Goal: Task Accomplishment & Management: Manage account settings

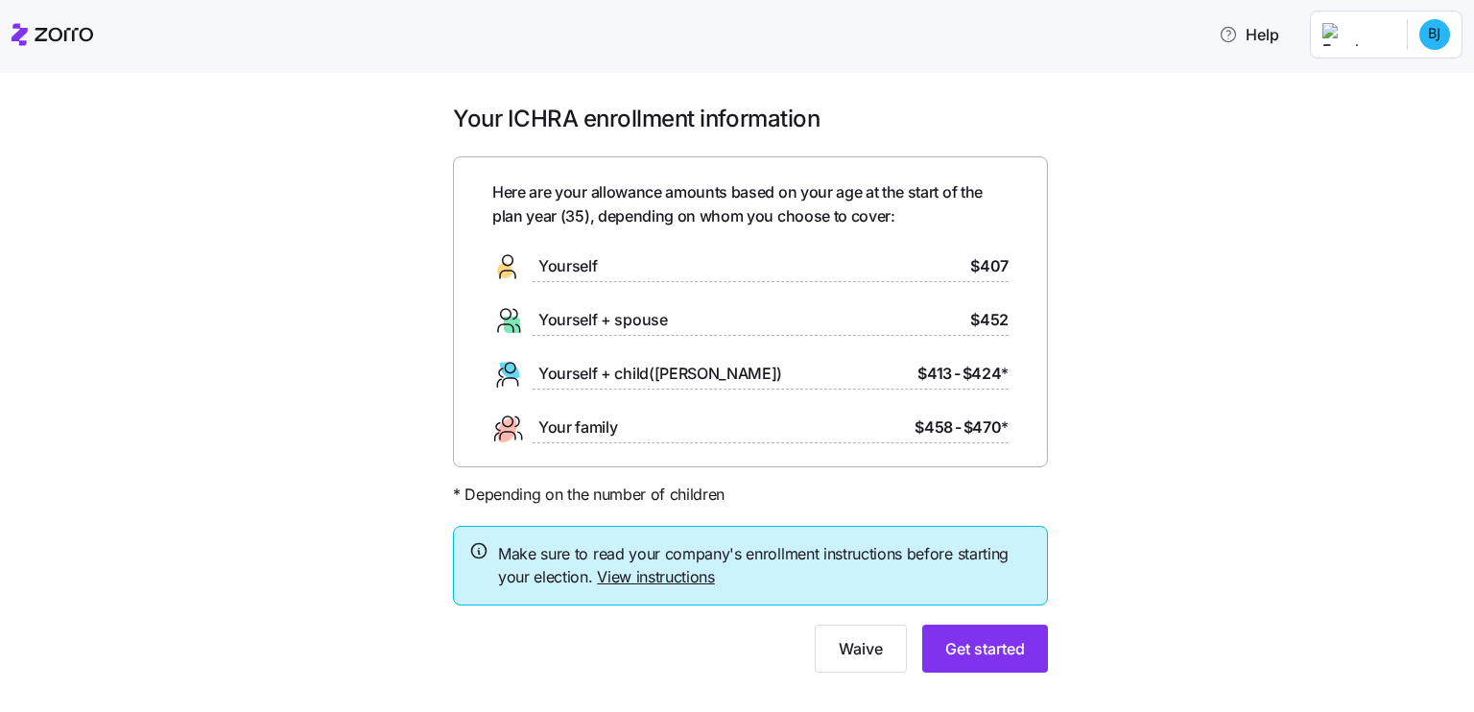
click at [660, 574] on link "View instructions" at bounding box center [656, 576] width 118 height 19
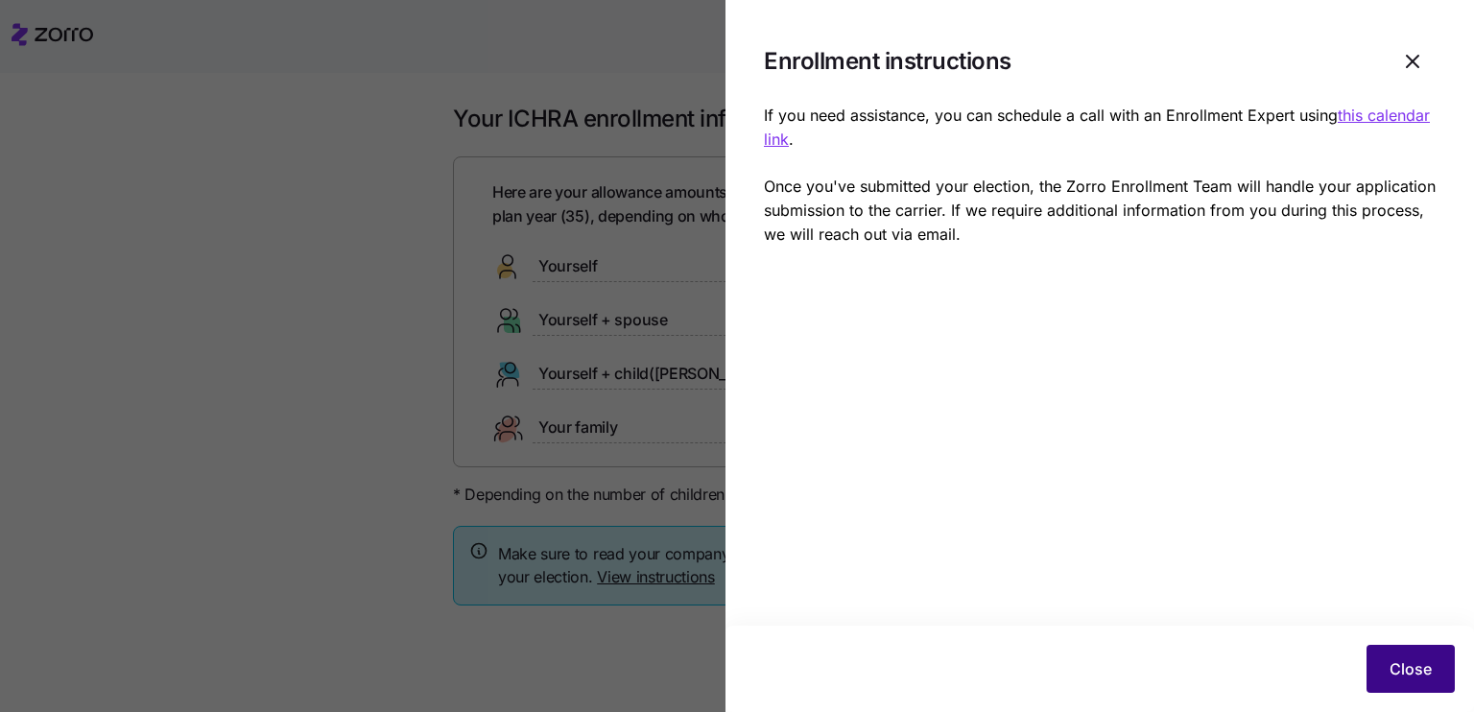
click at [1408, 666] on span "Close" at bounding box center [1410, 668] width 42 height 23
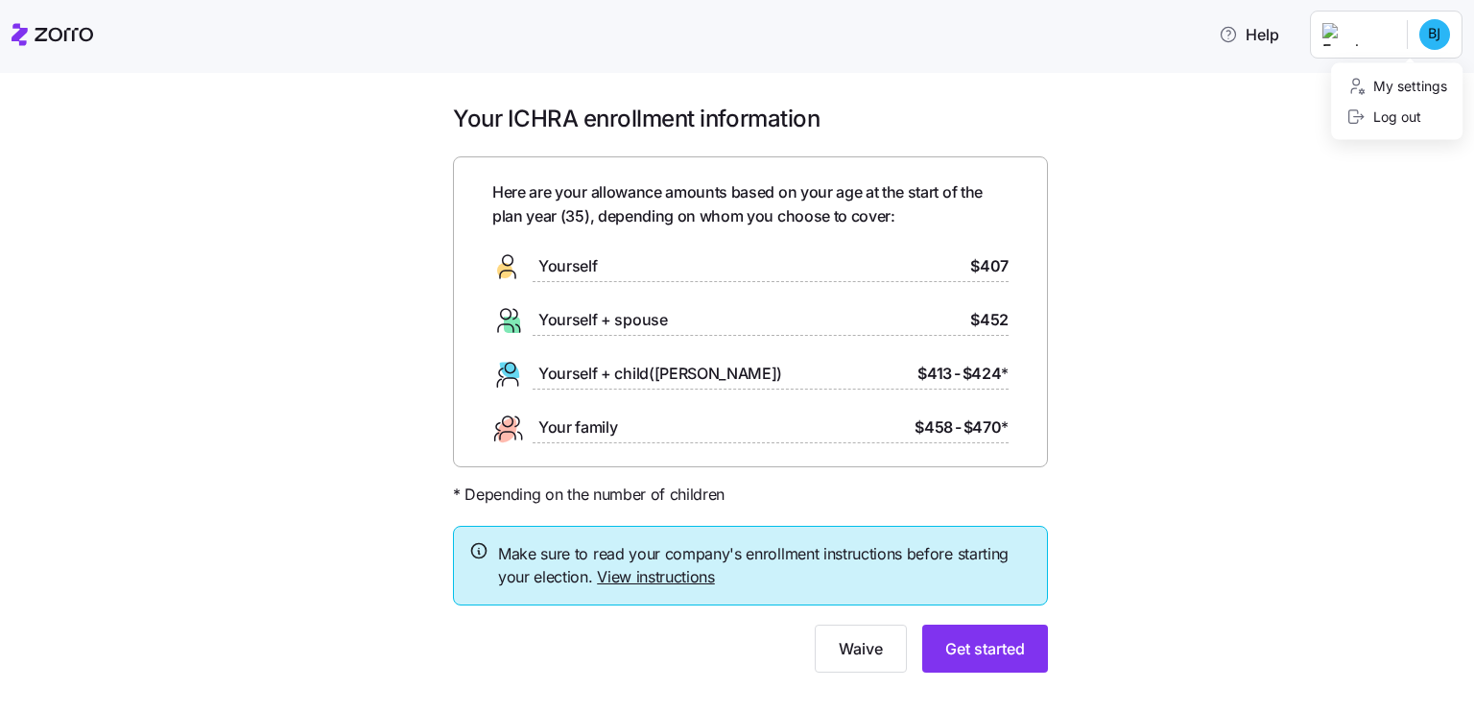
click at [1435, 34] on html "Help Your ICHRA enrollment information Here are your allowance amounts based on…" at bounding box center [737, 350] width 1474 height 700
click at [1409, 87] on div "My settings" at bounding box center [1396, 86] width 101 height 21
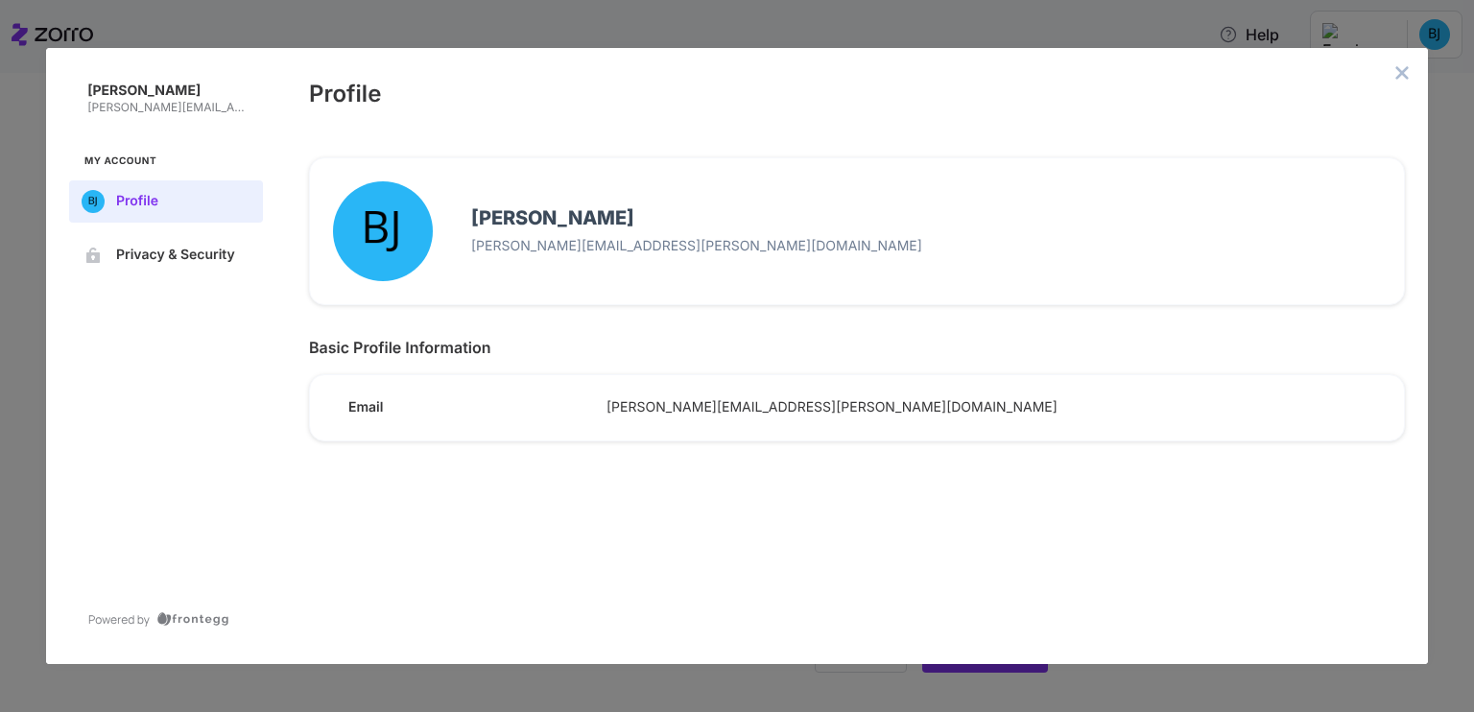
drag, startPoint x: 857, startPoint y: 406, endPoint x: 608, endPoint y: 395, distance: 248.7
click at [608, 395] on div "[PERSON_NAME][EMAIL_ADDRESS][PERSON_NAME][DOMAIN_NAME]" at bounding box center [978, 400] width 774 height 33
click at [1401, 68] on icon "close admin-box" at bounding box center [1401, 72] width 15 height 15
